Goal: Information Seeking & Learning: Learn about a topic

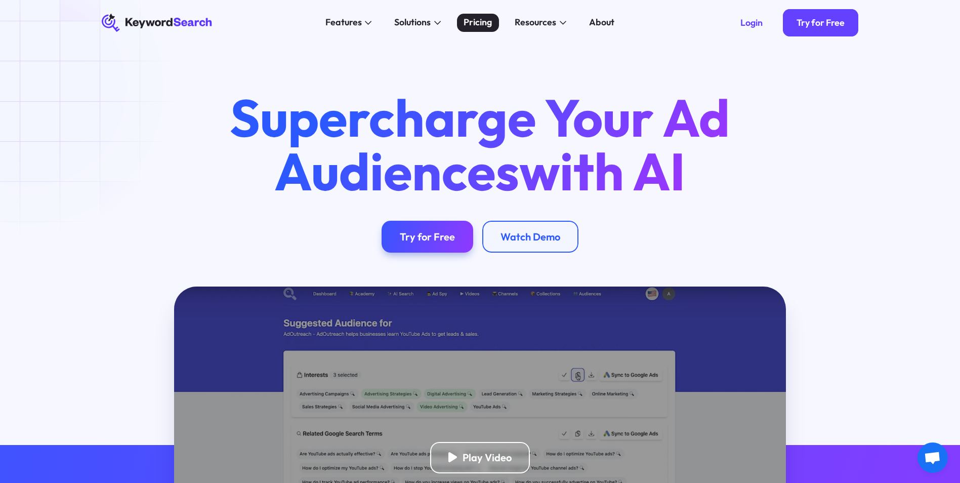
click at [477, 25] on div "Pricing" at bounding box center [478, 23] width 28 height 14
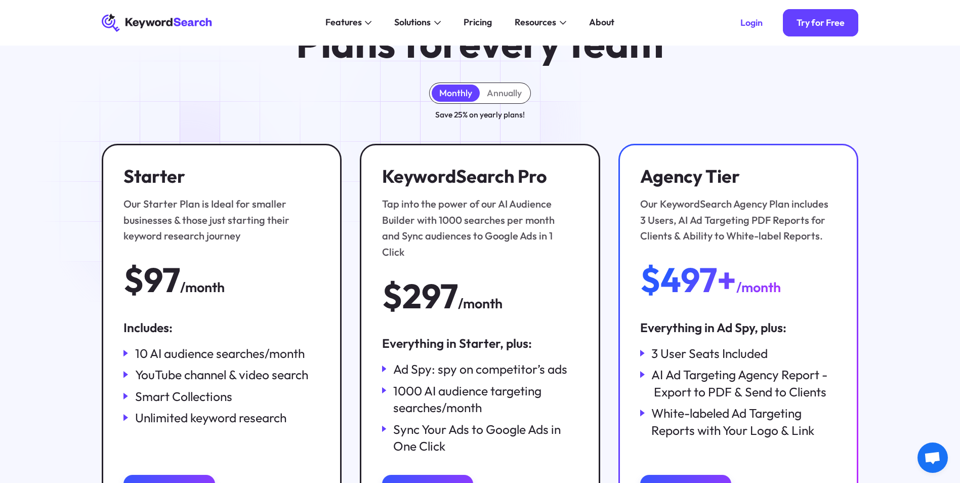
scroll to position [51, 0]
